Goal: Information Seeking & Learning: Learn about a topic

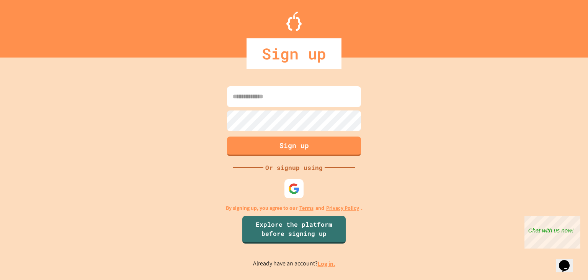
click at [285, 98] on input at bounding box center [294, 96] width 134 height 21
type input "**********"
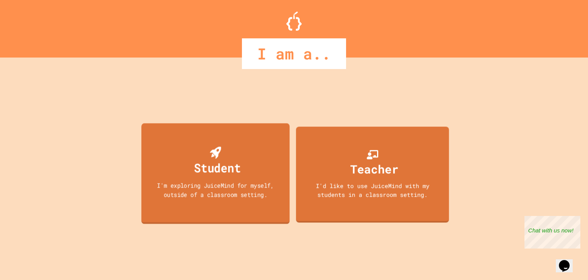
click at [223, 180] on div "Student I'm exploring JuiceMind for myself, outside of a classroom setting." at bounding box center [215, 173] width 148 height 100
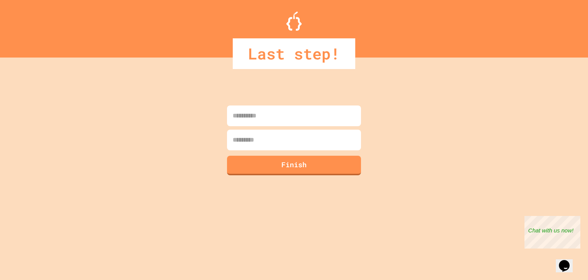
click at [274, 117] on input at bounding box center [294, 115] width 134 height 21
type input "*******"
click at [263, 141] on input at bounding box center [294, 139] width 134 height 21
type input "*******"
click at [267, 165] on button "Finish" at bounding box center [294, 164] width 137 height 20
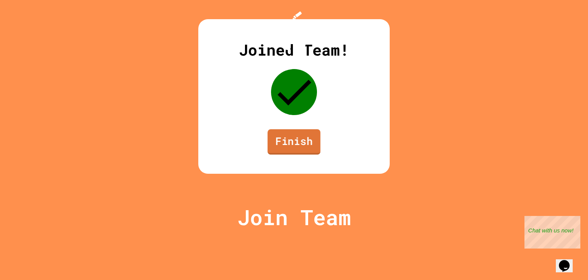
click at [299, 154] on link "Finish" at bounding box center [294, 141] width 53 height 25
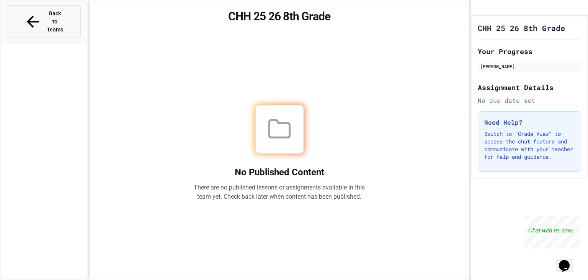
click at [64, 13] on span "Back to Teams" at bounding box center [55, 22] width 18 height 24
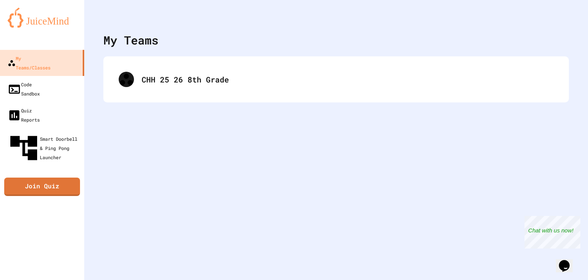
click at [213, 118] on div "My Teams CHH 25 26 8th Grade" at bounding box center [336, 140] width 504 height 280
click at [54, 176] on link "Join Quiz" at bounding box center [41, 185] width 69 height 19
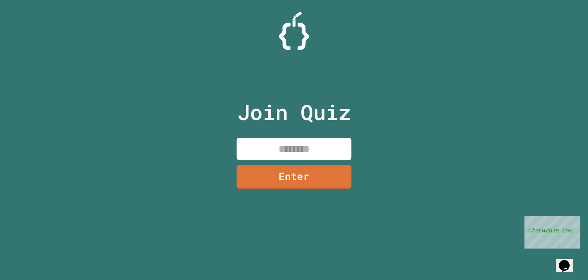
click at [298, 152] on input at bounding box center [294, 149] width 115 height 23
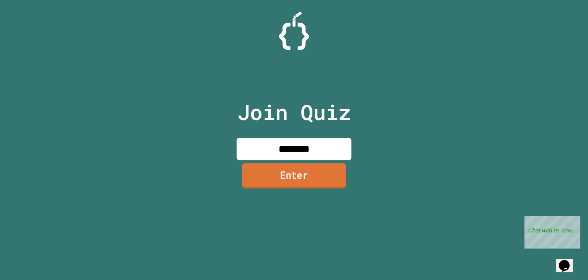
type input "********"
click at [298, 172] on link "Enter" at bounding box center [294, 175] width 104 height 25
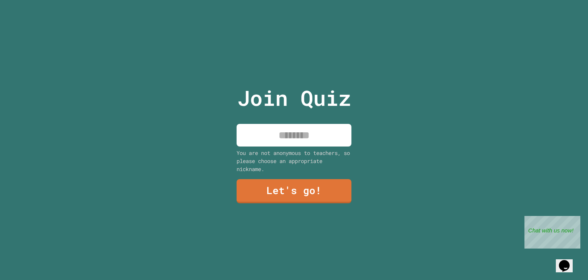
click at [311, 132] on input at bounding box center [294, 135] width 115 height 23
type input "*******"
click at [299, 191] on link "Let's go!" at bounding box center [294, 189] width 113 height 25
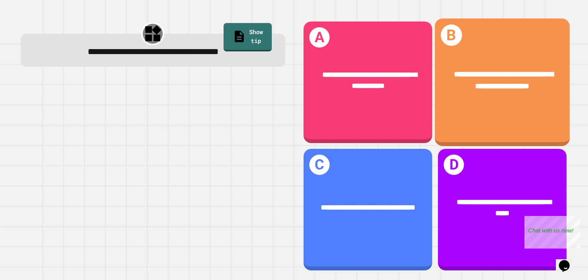
click at [490, 81] on span "**********" at bounding box center [504, 79] width 99 height 19
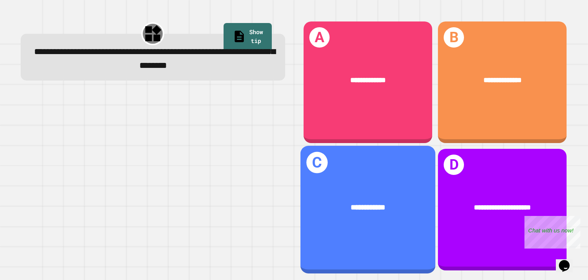
click at [396, 190] on div "**********" at bounding box center [368, 207] width 135 height 41
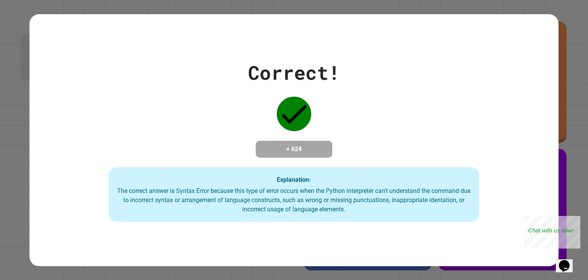
click at [275, 201] on div "The correct answer is Syntax Error because this type of error occurs when the P…" at bounding box center [293, 200] width 355 height 28
click at [523, 194] on div "Correct! + 624 Explanation: The correct answer is Syntax Error because this typ…" at bounding box center [293, 139] width 529 height 163
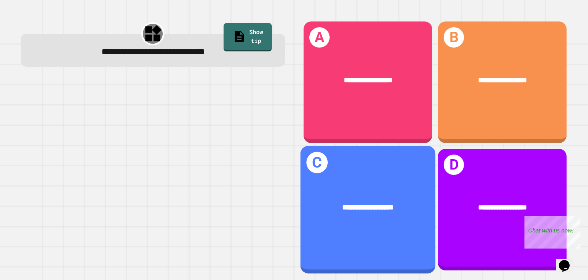
click at [393, 195] on div "**********" at bounding box center [368, 207] width 135 height 41
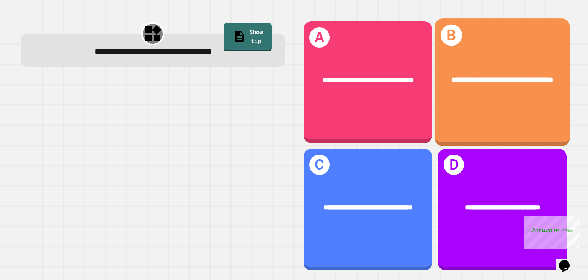
click at [527, 86] on div "**********" at bounding box center [503, 79] width 105 height 11
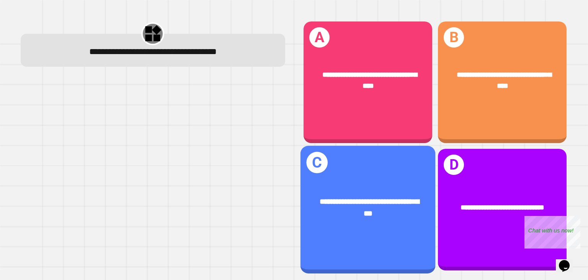
click at [354, 217] on span "**********" at bounding box center [369, 207] width 99 height 19
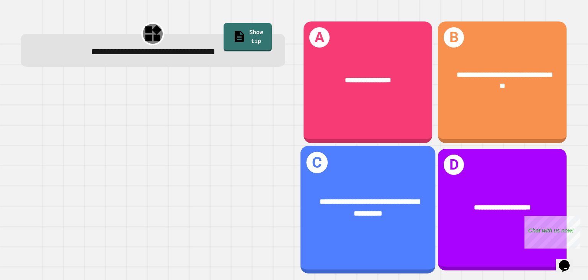
click at [360, 205] on span "**********" at bounding box center [369, 207] width 99 height 19
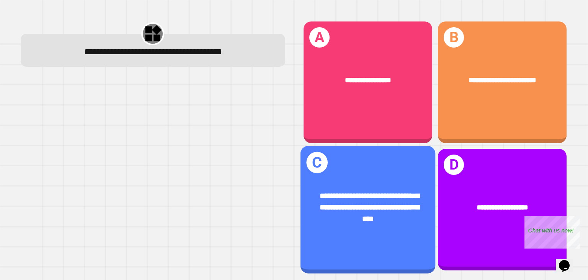
click at [353, 203] on span "**********" at bounding box center [369, 207] width 99 height 30
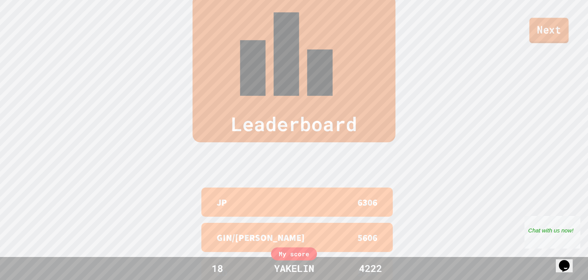
click at [546, 35] on link "Next" at bounding box center [549, 30] width 39 height 25
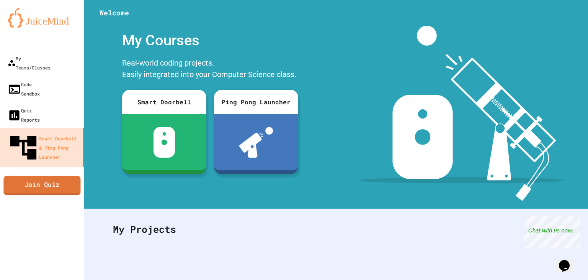
click at [36, 175] on link "Join Quiz" at bounding box center [41, 184] width 77 height 19
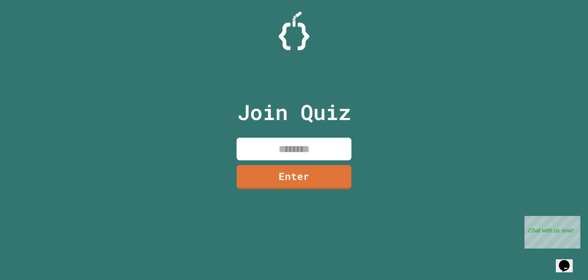
click at [300, 147] on input at bounding box center [294, 149] width 115 height 23
type input "********"
click at [269, 184] on link "Enter" at bounding box center [294, 176] width 114 height 25
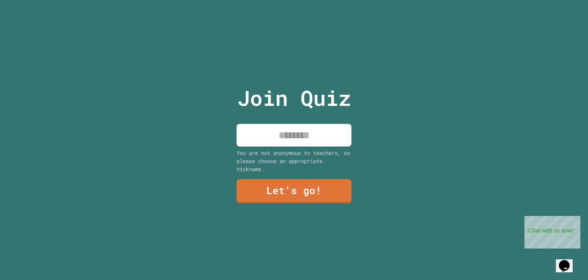
click at [296, 124] on input at bounding box center [294, 135] width 115 height 23
type input "*******"
click at [292, 195] on link "Let's go!" at bounding box center [294, 189] width 113 height 25
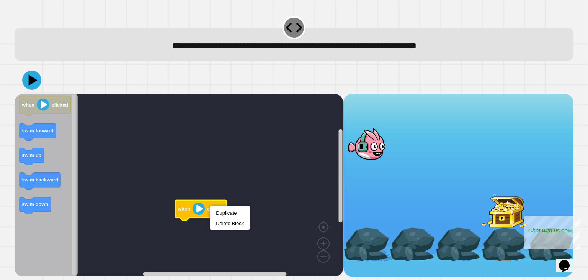
click at [161, 183] on rect "Blockly Workspace" at bounding box center [179, 184] width 329 height 182
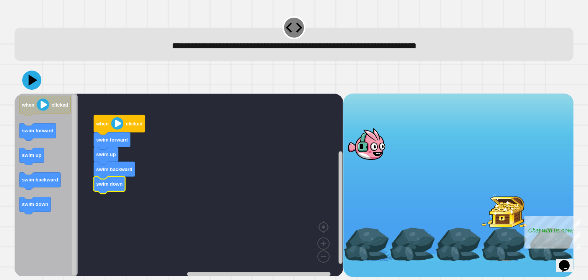
click at [119, 123] on image "Blockly Workspace" at bounding box center [117, 123] width 12 height 12
click at [118, 124] on image "Blockly Workspace" at bounding box center [117, 123] width 12 height 12
click at [322, 229] on image "Blockly Workspace" at bounding box center [336, 209] width 37 height 48
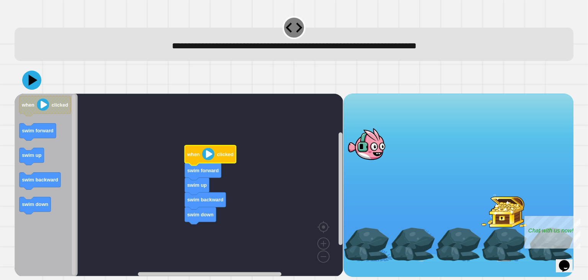
click at [206, 157] on image "Blockly Workspace" at bounding box center [208, 154] width 12 height 12
click at [207, 155] on image "Blockly Workspace" at bounding box center [208, 154] width 12 height 12
click at [372, 148] on div at bounding box center [367, 143] width 46 height 33
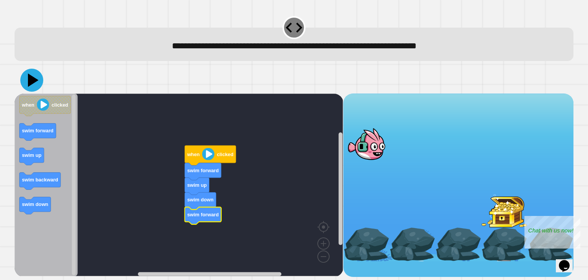
click at [38, 83] on icon at bounding box center [31, 80] width 23 height 23
click at [190, 185] on text "swim up" at bounding box center [197, 185] width 20 height 6
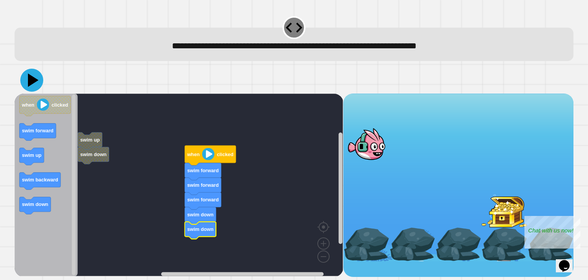
click at [27, 82] on icon at bounding box center [31, 80] width 23 height 23
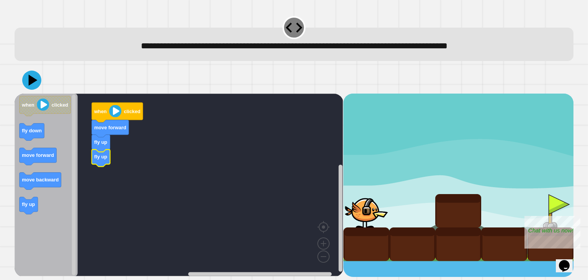
click at [49, 191] on icon "Blockly Workspace" at bounding box center [46, 184] width 63 height 182
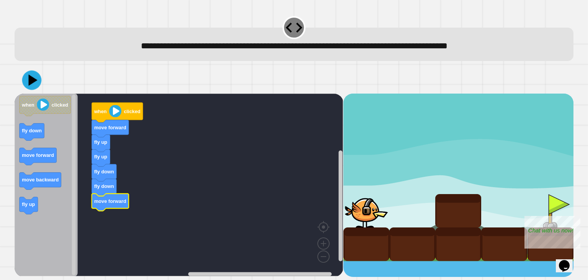
click at [29, 77] on icon at bounding box center [33, 79] width 9 height 11
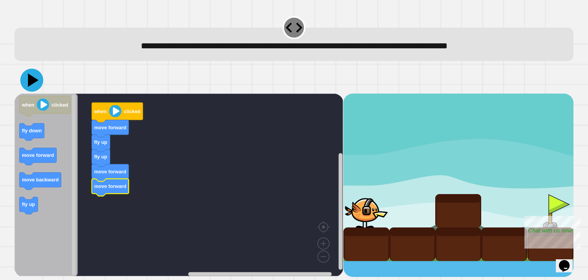
click at [35, 78] on icon at bounding box center [31, 80] width 23 height 23
click at [33, 79] on icon at bounding box center [33, 79] width 11 height 13
click at [36, 80] on icon at bounding box center [33, 79] width 11 height 13
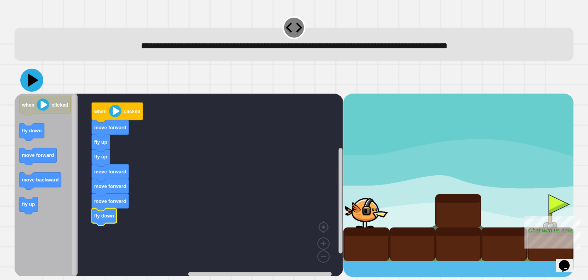
click at [34, 81] on icon at bounding box center [33, 79] width 11 height 13
click at [32, 74] on icon at bounding box center [32, 80] width 22 height 22
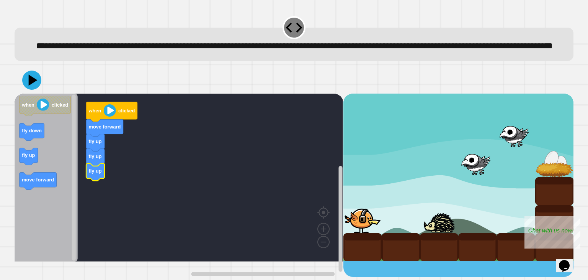
click at [57, 200] on icon "Blockly Workspace" at bounding box center [46, 177] width 63 height 168
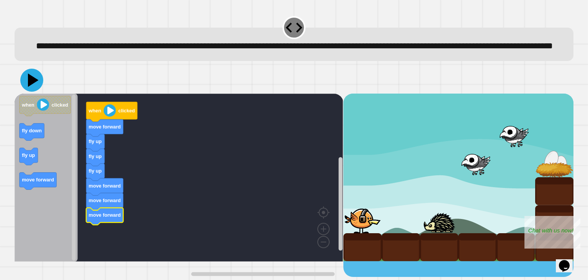
click at [32, 87] on icon at bounding box center [33, 79] width 11 height 13
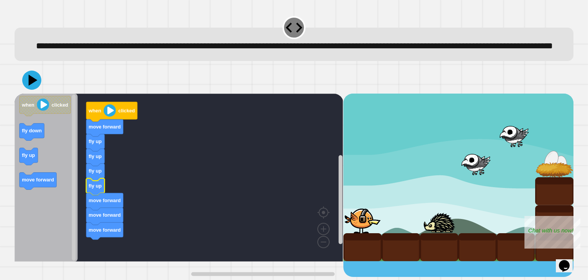
click at [26, 90] on icon at bounding box center [31, 79] width 19 height 19
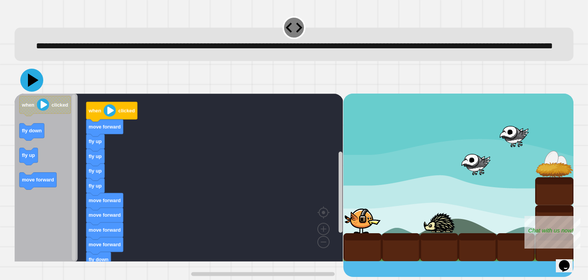
click at [34, 92] on icon at bounding box center [31, 80] width 23 height 23
click at [25, 92] on icon at bounding box center [31, 80] width 23 height 23
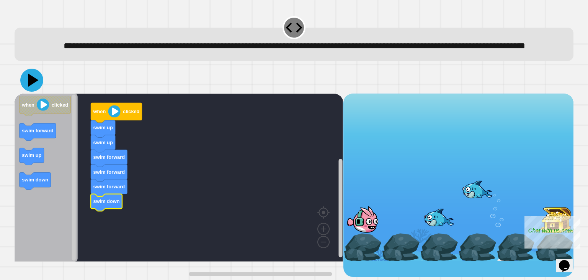
click at [35, 92] on icon at bounding box center [31, 80] width 23 height 23
click at [29, 92] on icon at bounding box center [31, 80] width 23 height 23
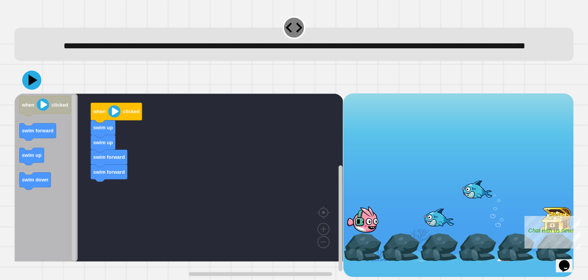
click at [50, 179] on icon "Blockly Workspace" at bounding box center [46, 177] width 63 height 168
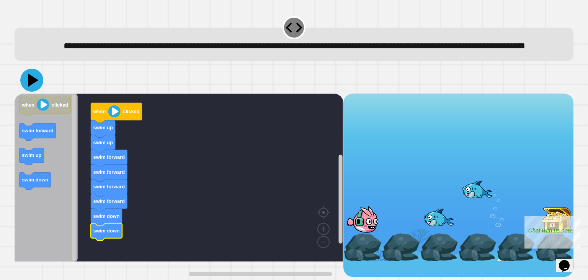
click at [30, 92] on icon at bounding box center [31, 80] width 23 height 23
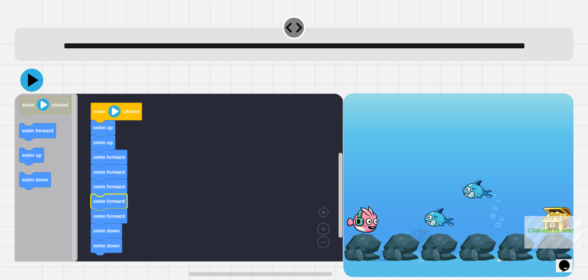
click at [36, 87] on icon at bounding box center [33, 79] width 11 height 13
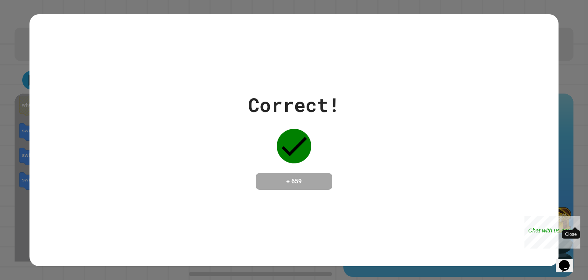
click at [577, 218] on div "Close" at bounding box center [575, 221] width 10 height 10
click at [469, 190] on div "Correct! + 659" at bounding box center [293, 139] width 529 height 99
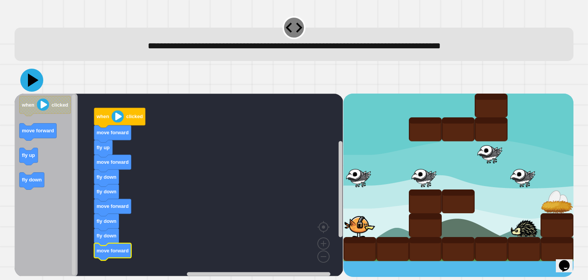
click at [34, 79] on icon at bounding box center [31, 80] width 23 height 23
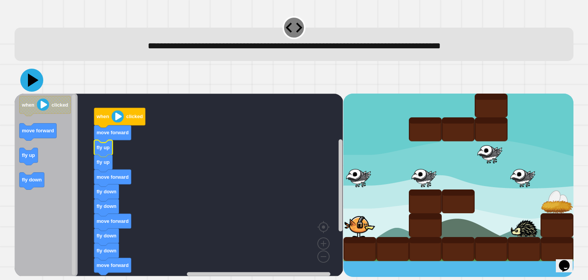
click at [34, 80] on icon at bounding box center [33, 79] width 11 height 13
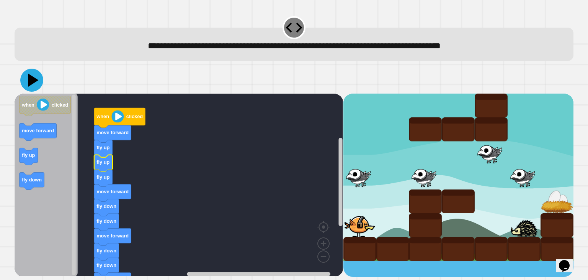
click at [34, 83] on icon at bounding box center [31, 80] width 23 height 23
click at [25, 87] on icon at bounding box center [31, 80] width 23 height 23
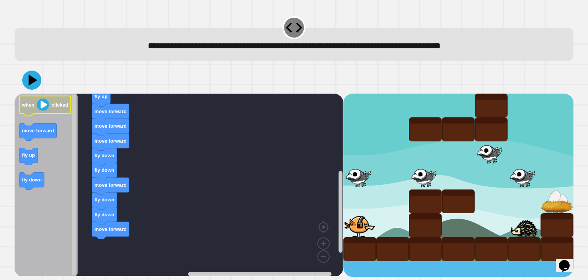
click at [46, 103] on image "Blockly Workspace" at bounding box center [43, 104] width 12 height 12
click at [34, 84] on icon at bounding box center [31, 80] width 23 height 23
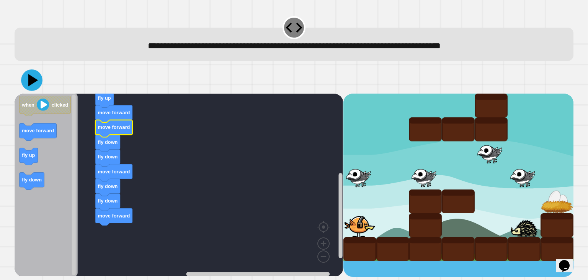
click at [36, 80] on icon at bounding box center [33, 80] width 10 height 13
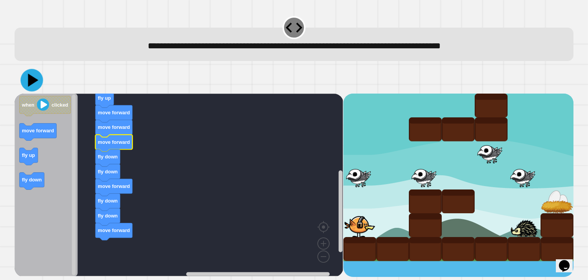
click at [25, 83] on icon at bounding box center [32, 80] width 23 height 23
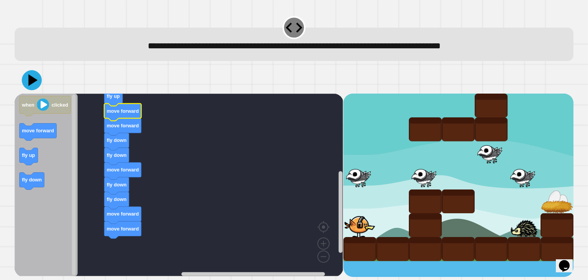
click at [38, 86] on icon at bounding box center [32, 80] width 20 height 20
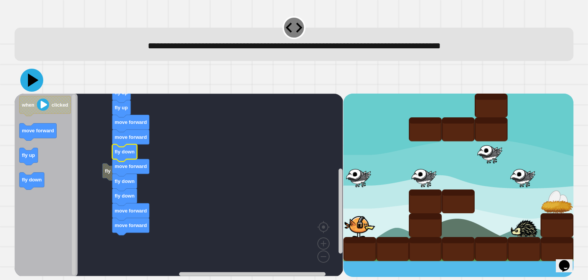
click at [35, 88] on icon at bounding box center [31, 80] width 23 height 23
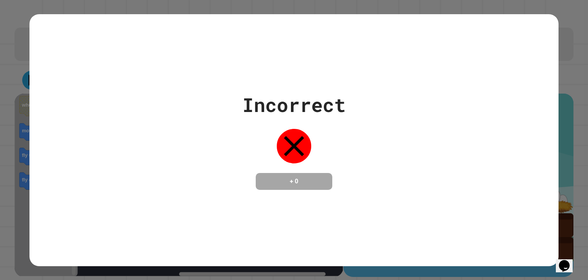
click at [229, 186] on div "Incorrect + 0" at bounding box center [293, 139] width 529 height 99
